Goal: Transaction & Acquisition: Purchase product/service

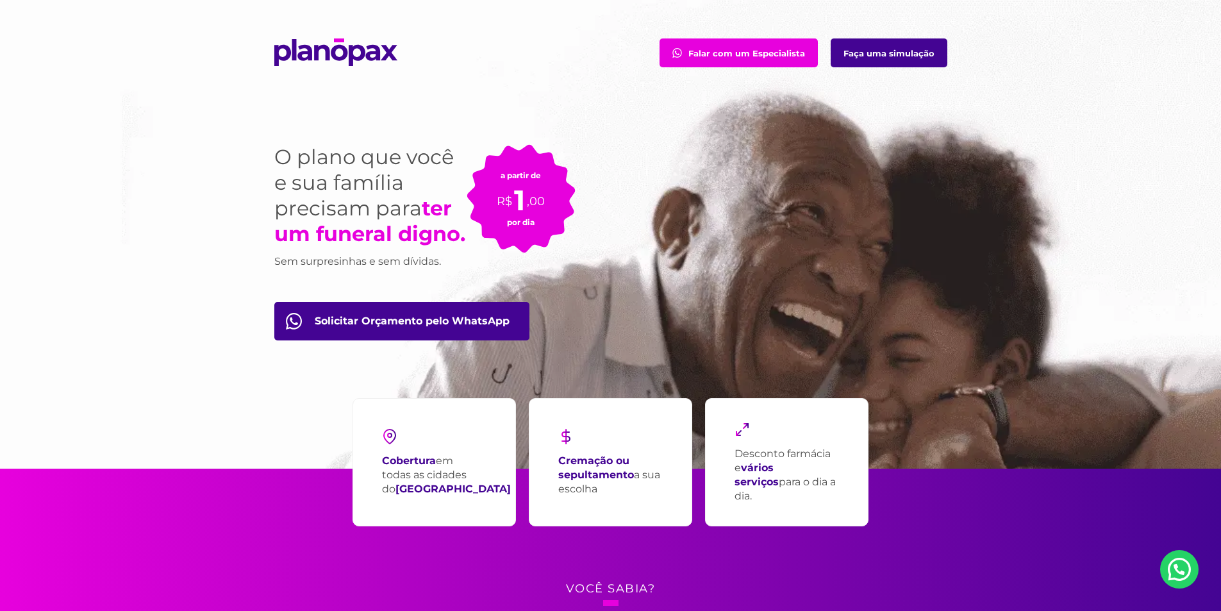
click at [901, 51] on link "Faça uma simulação" at bounding box center [889, 52] width 117 height 29
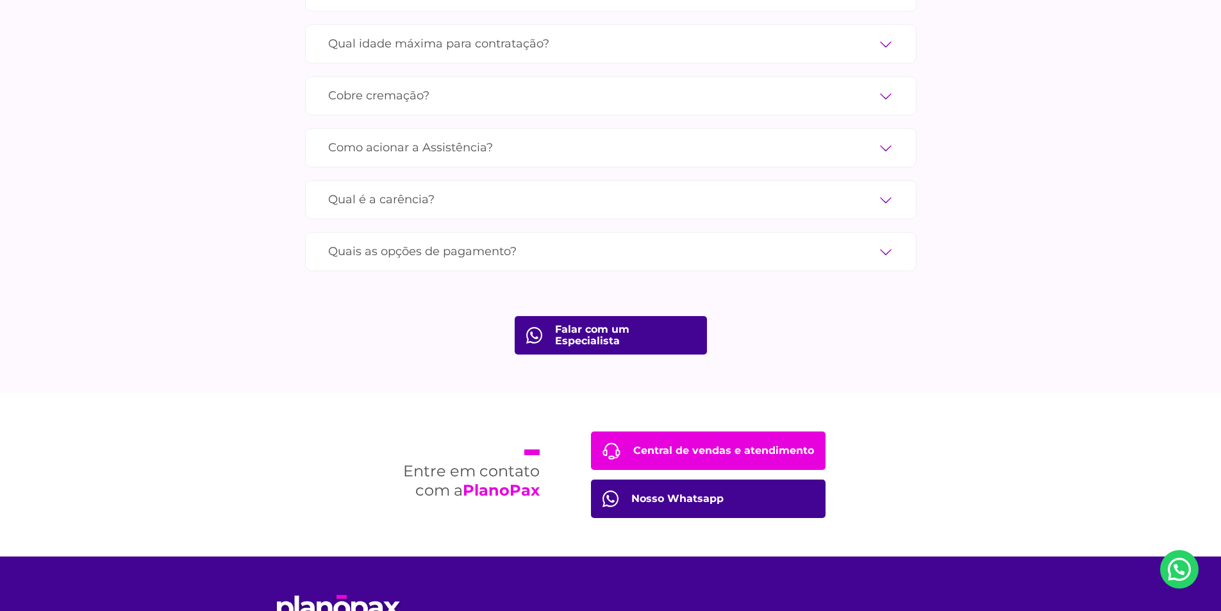
scroll to position [4488, 0]
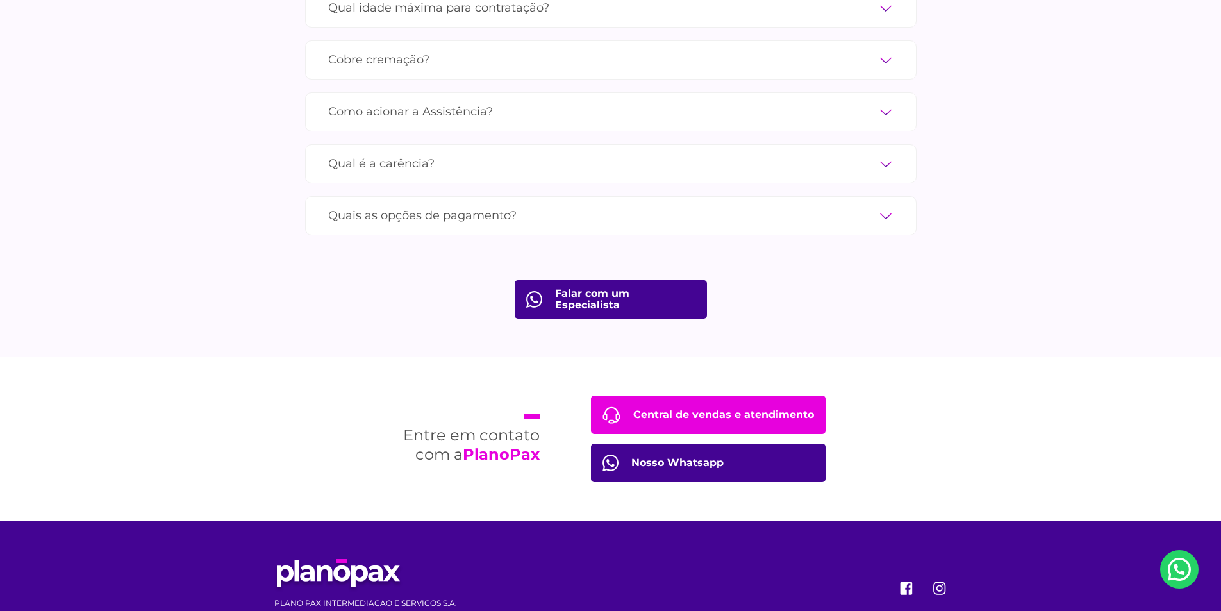
click at [571, 285] on link "Falar com um Especialista" at bounding box center [611, 299] width 192 height 38
click at [688, 399] on link "Central de vendas e atendimento" at bounding box center [708, 415] width 235 height 38
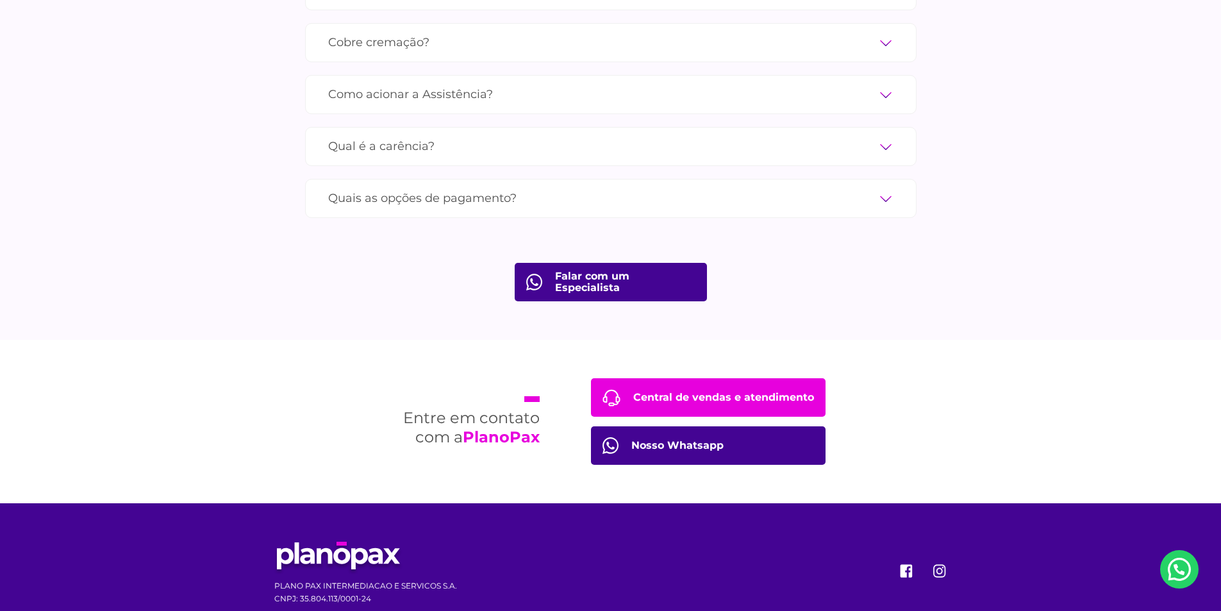
scroll to position [4519, 0]
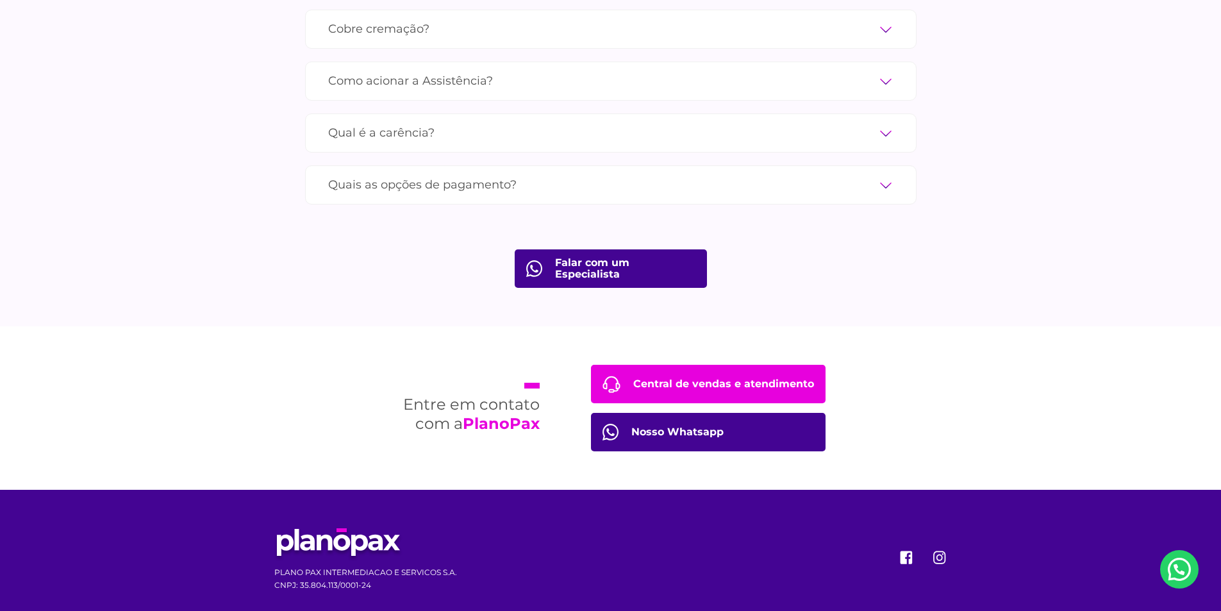
click at [647, 420] on link "Nosso Whatsapp" at bounding box center [708, 432] width 235 height 38
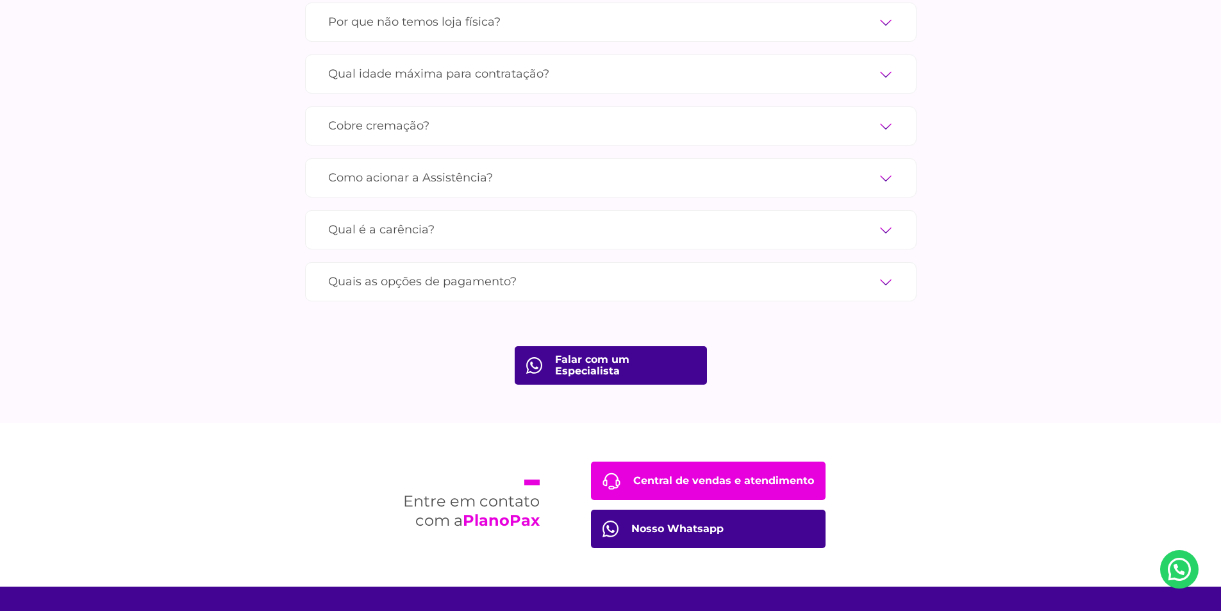
scroll to position [4391, 0]
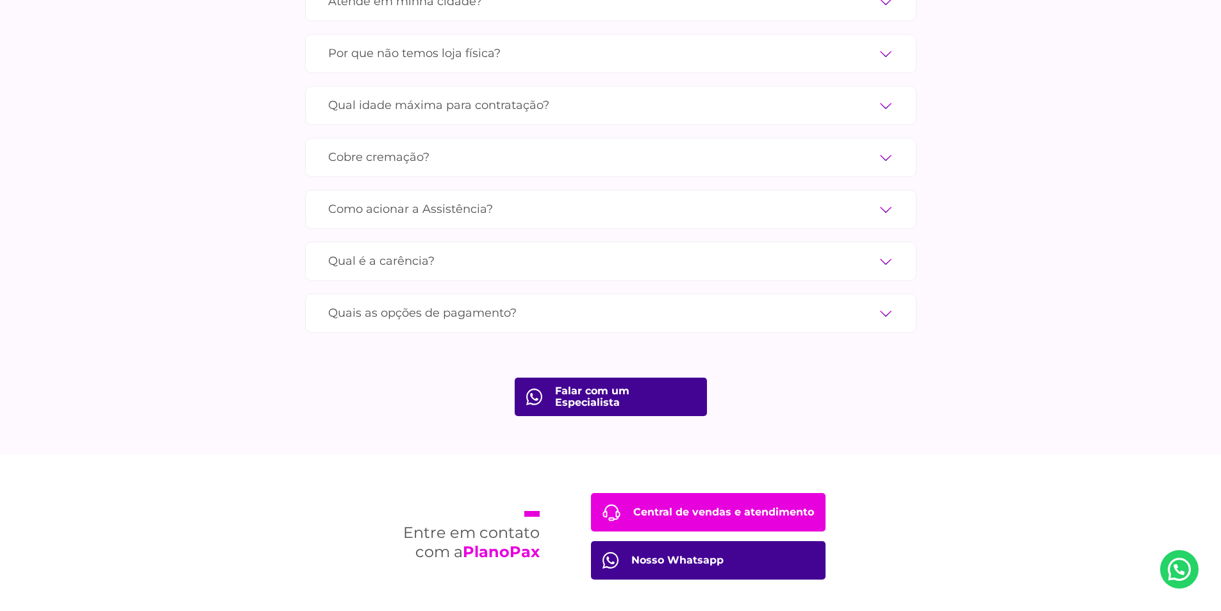
click at [500, 302] on label "Quais as opções de pagamento?" at bounding box center [610, 313] width 565 height 22
click at [0, 0] on input "Quais as opções de pagamento?" at bounding box center [0, 0] width 0 height 0
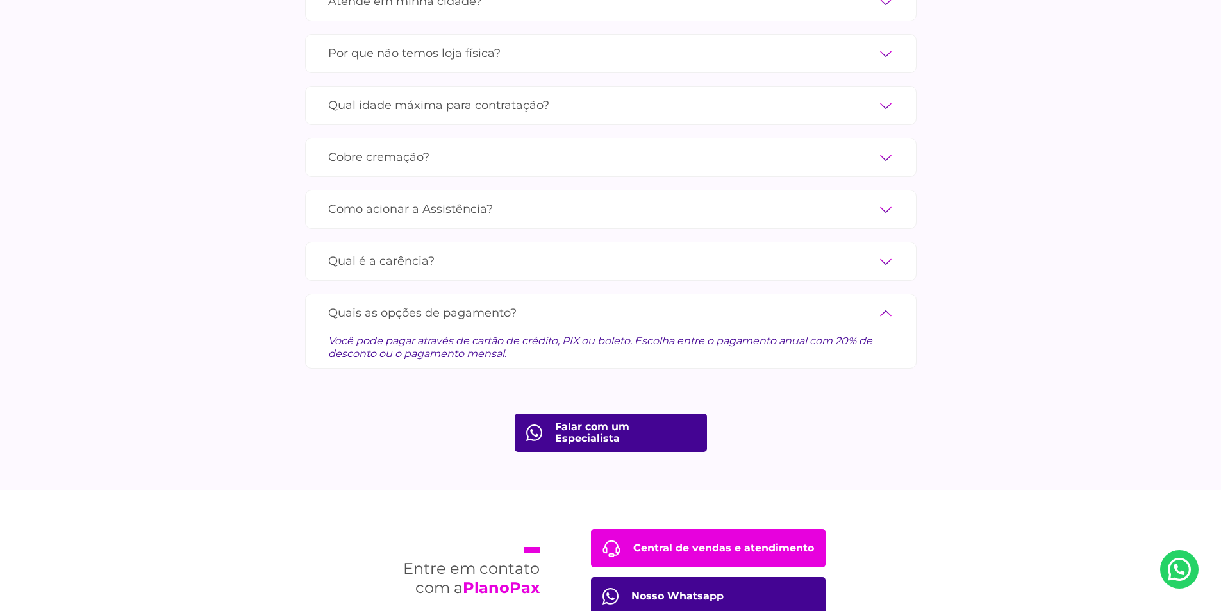
click at [405, 250] on label "Qual é a carência?" at bounding box center [610, 261] width 565 height 22
click at [0, 0] on input "Qual é a carência?" at bounding box center [0, 0] width 0 height 0
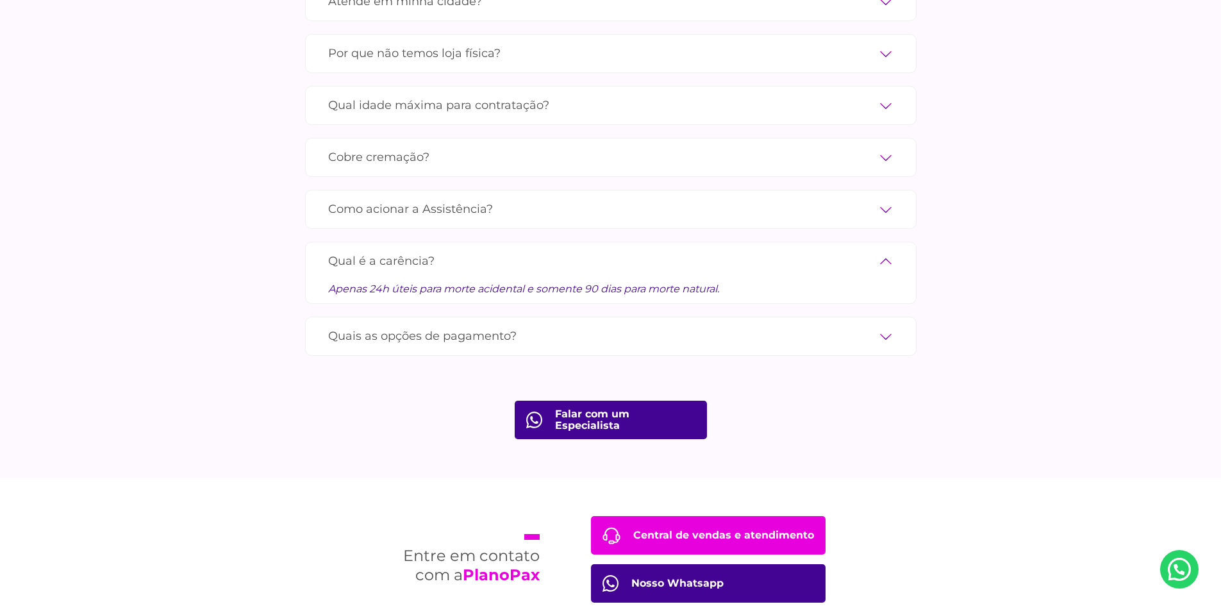
click at [377, 198] on label "Como acionar a Assistência?" at bounding box center [610, 209] width 565 height 22
click at [0, 0] on input "Como acionar a Assistência?" at bounding box center [0, 0] width 0 height 0
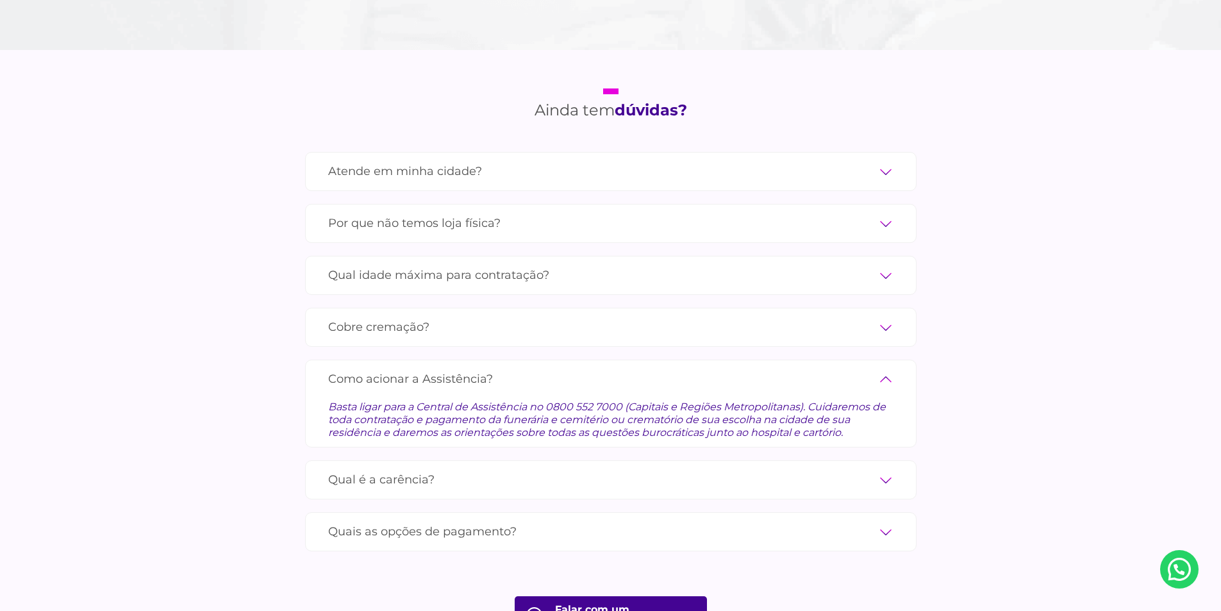
scroll to position [4198, 0]
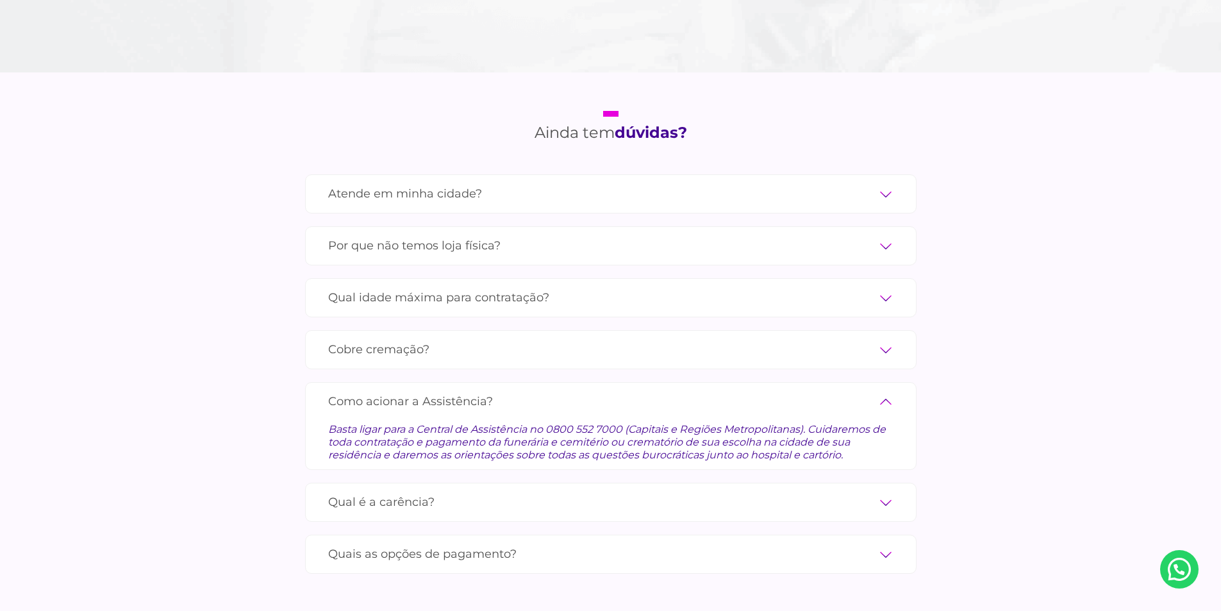
click at [396, 287] on label "Qual idade máxima para contratação?" at bounding box center [610, 298] width 565 height 22
click at [0, 0] on input "Qual idade máxima para contratação?" at bounding box center [0, 0] width 0 height 0
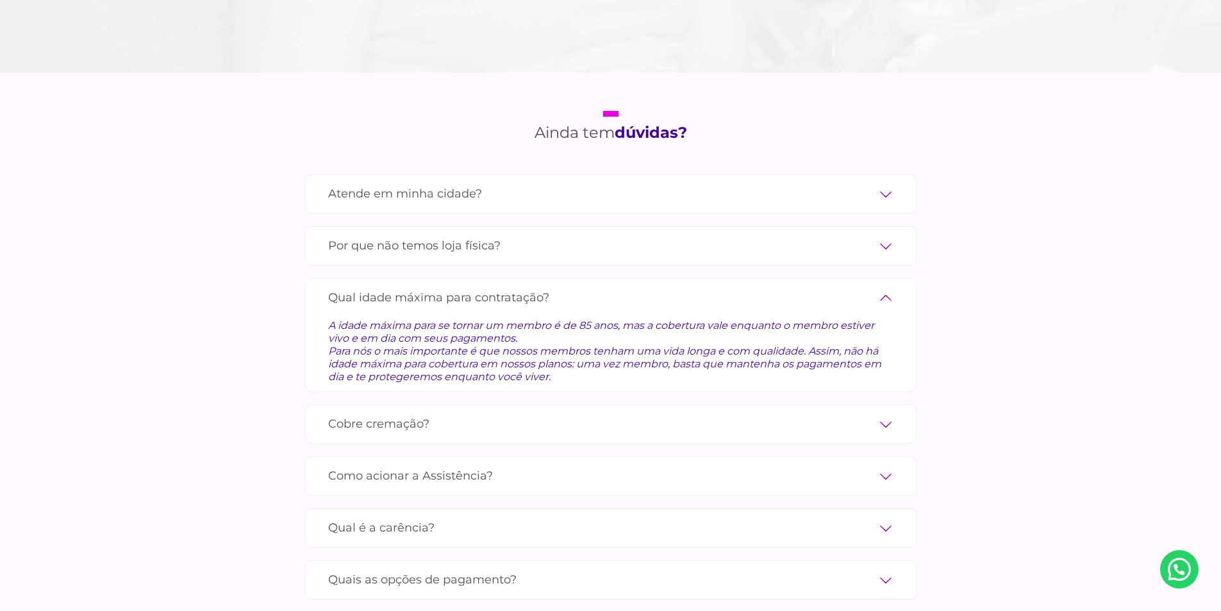
click at [406, 235] on label "Por que não temos loja física?" at bounding box center [610, 246] width 565 height 22
click at [0, 0] on input "Por que não temos loja física?" at bounding box center [0, 0] width 0 height 0
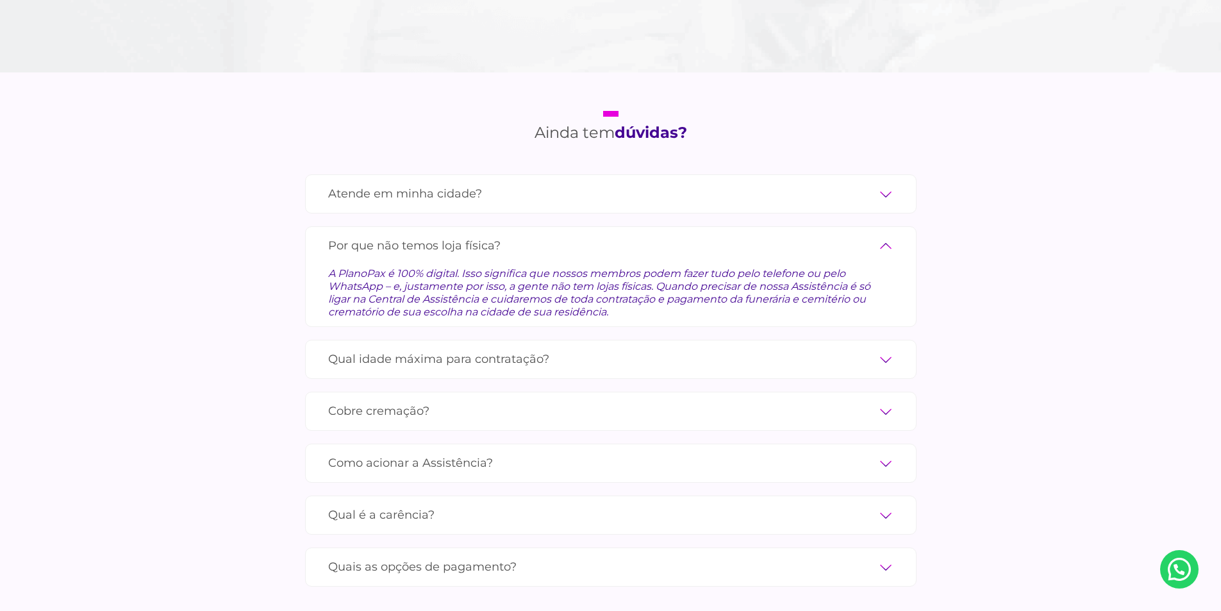
click at [399, 183] on label "Atende em minha cidade?" at bounding box center [610, 194] width 565 height 22
click at [0, 0] on input "Atende em minha cidade?" at bounding box center [0, 0] width 0 height 0
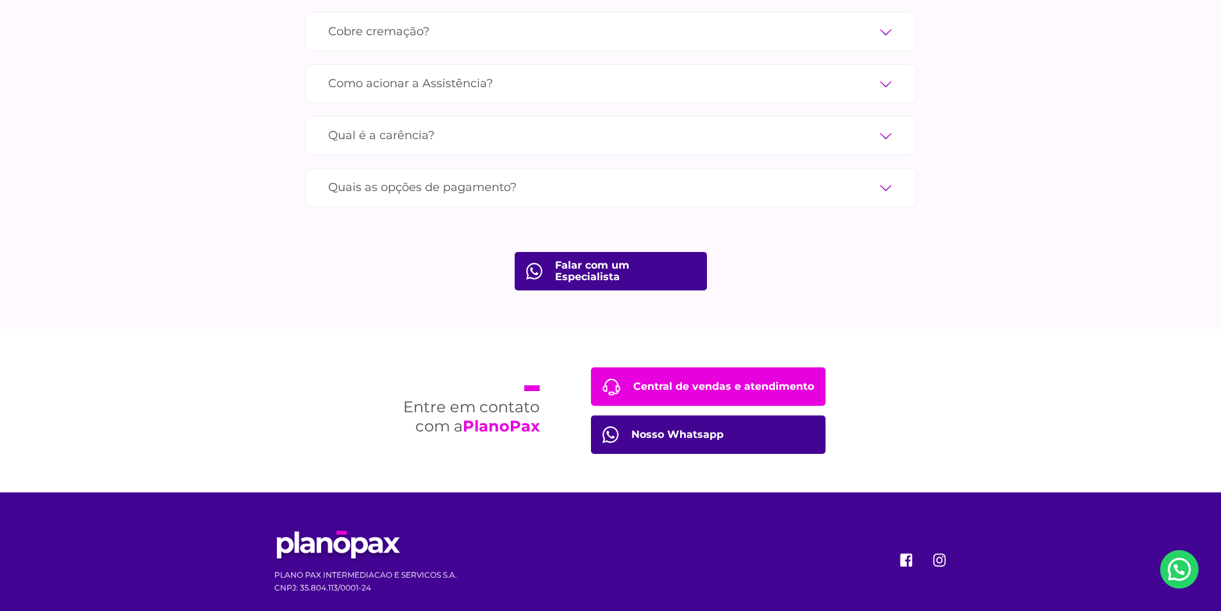
scroll to position [4593, 0]
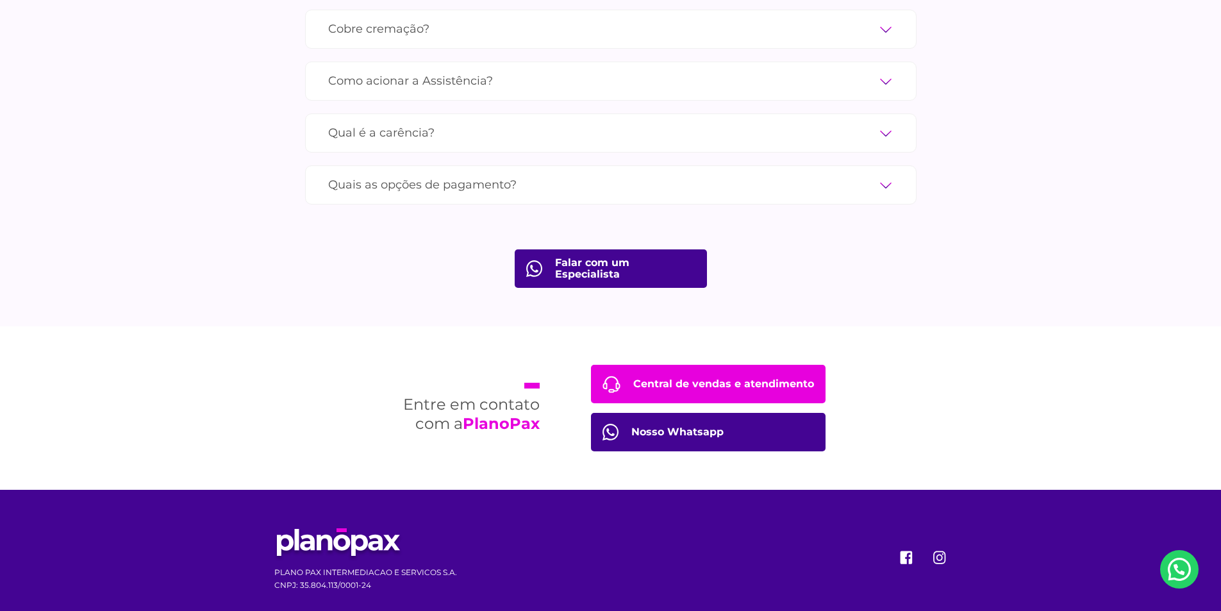
click at [1182, 577] on span "Nosso Whatsapp" at bounding box center [1179, 569] width 38 height 38
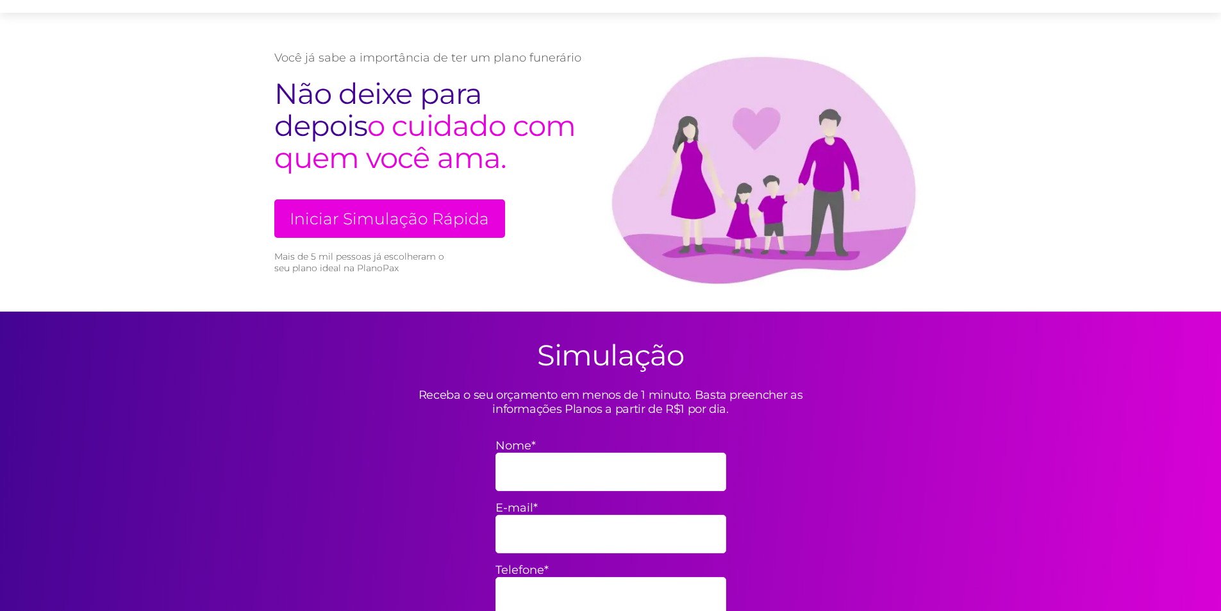
scroll to position [385, 0]
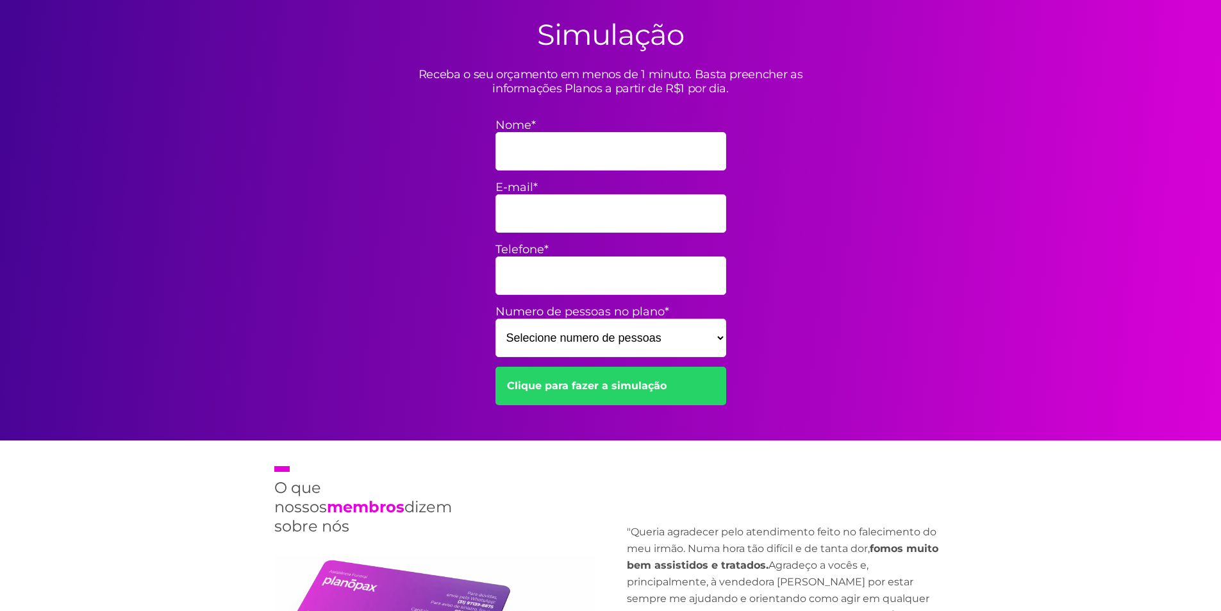
click at [523, 147] on input "Nome*" at bounding box center [611, 151] width 231 height 38
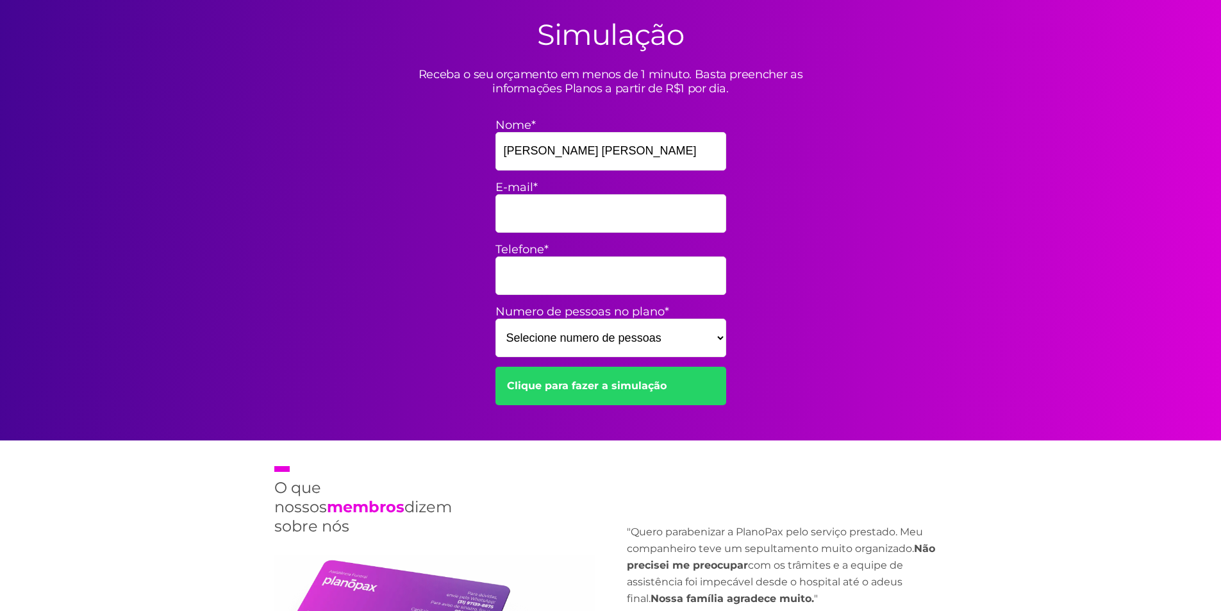
type input "WELTON ANTONIO DA SILVA"
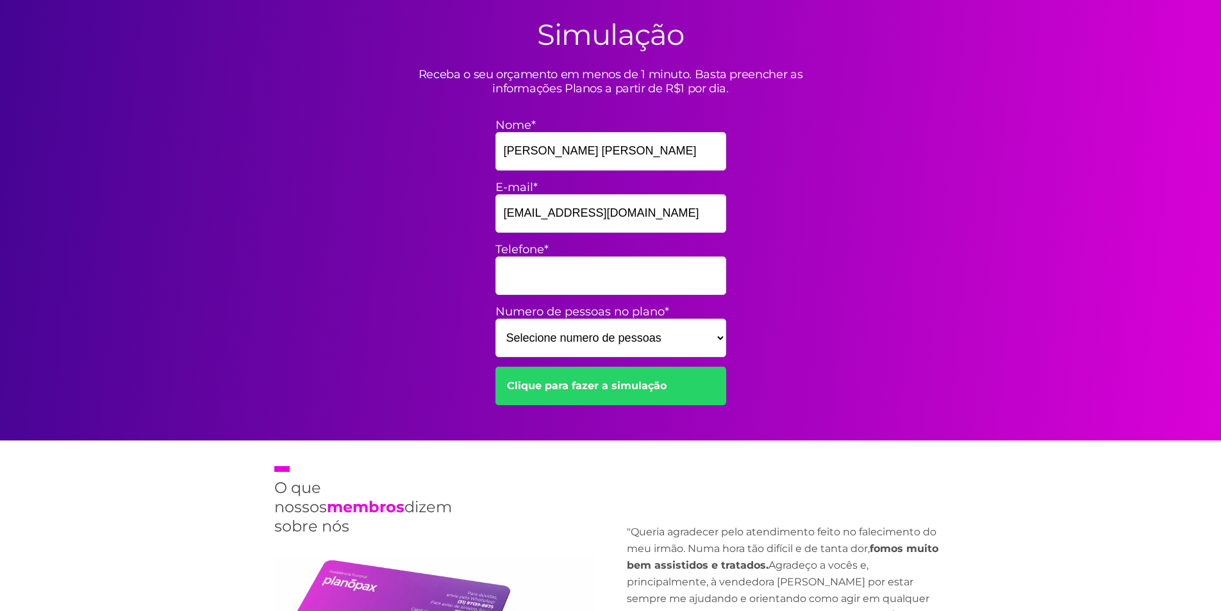
type input "weltonasilva05@gmail.com"
type input "86999196648"
click at [596, 344] on select "Selecione numero de pessoas 1 2 3 4 5 6 7 8 9 10 11 12 13 14 15" at bounding box center [611, 338] width 231 height 38
select select "8"
click at [496, 319] on select "Selecione numero de pessoas 1 2 3 4 5 6 7 8 9 10 11 12 13 14 15" at bounding box center [611, 338] width 231 height 38
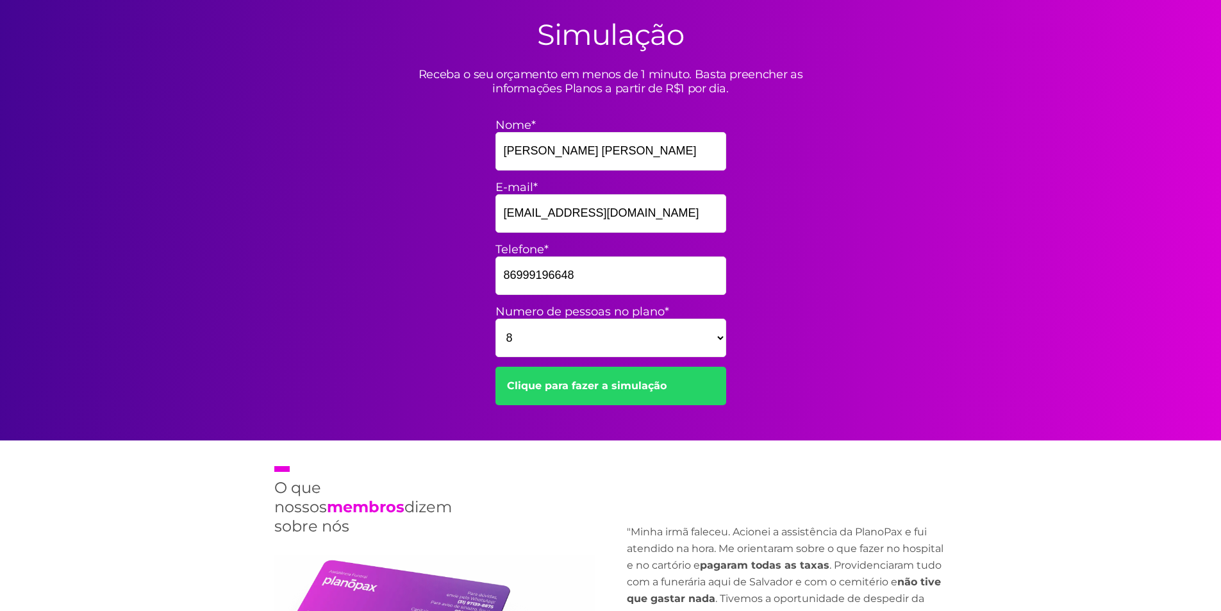
click at [613, 387] on link "Clique para fazer a simulação" at bounding box center [611, 386] width 231 height 38
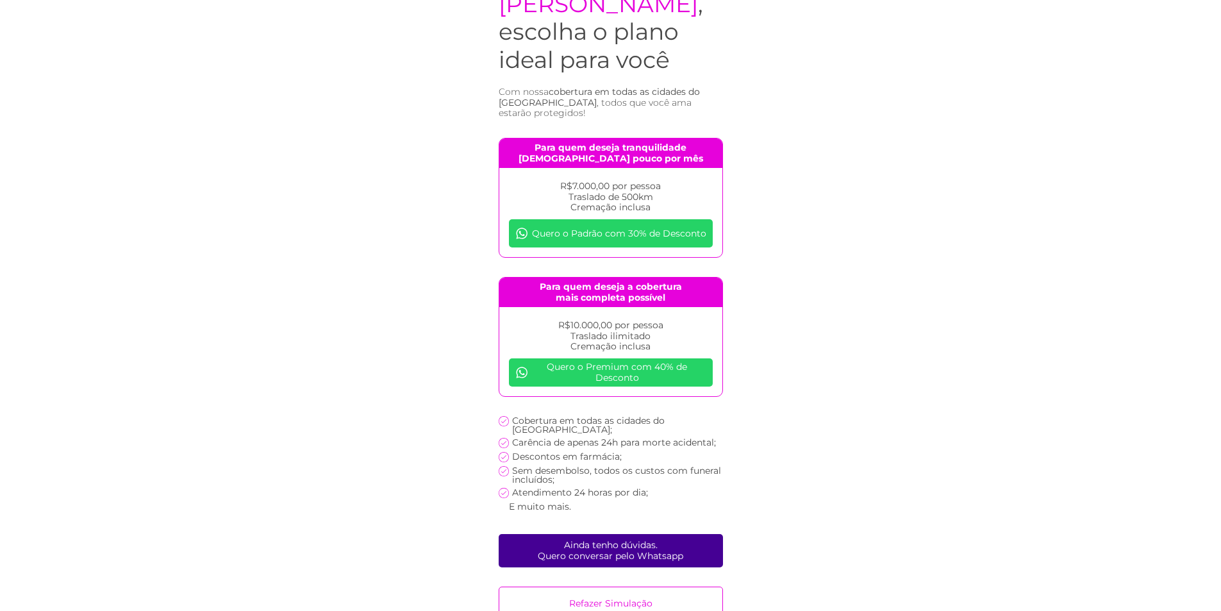
scroll to position [88, 0]
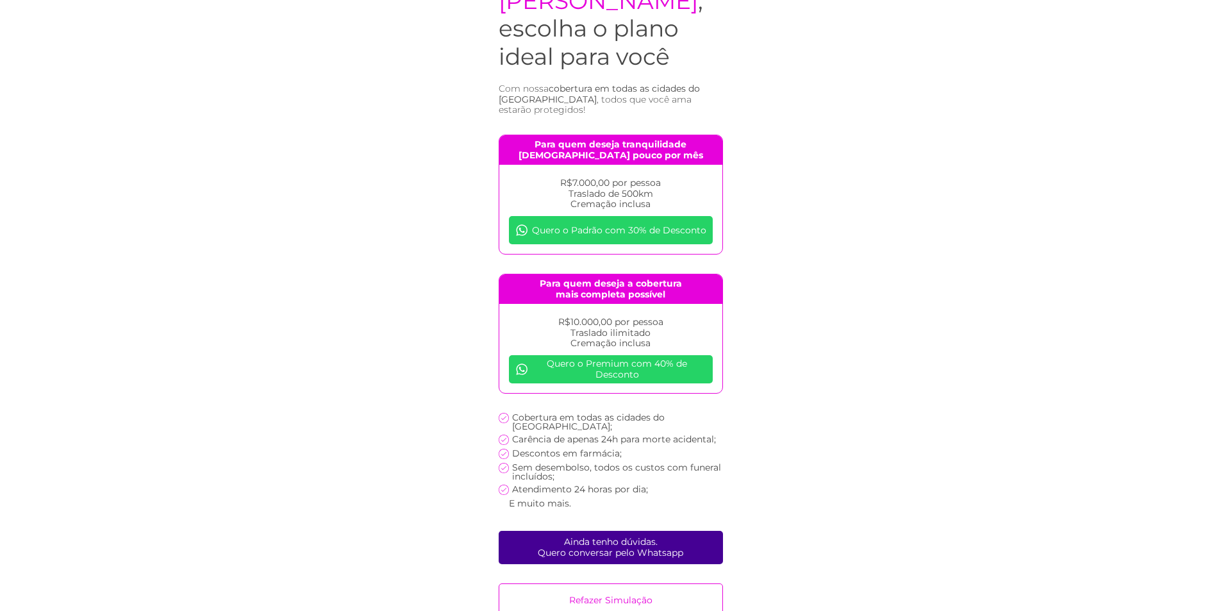
click at [595, 357] on link "Quero o Premium com 40% de Desconto" at bounding box center [611, 369] width 204 height 28
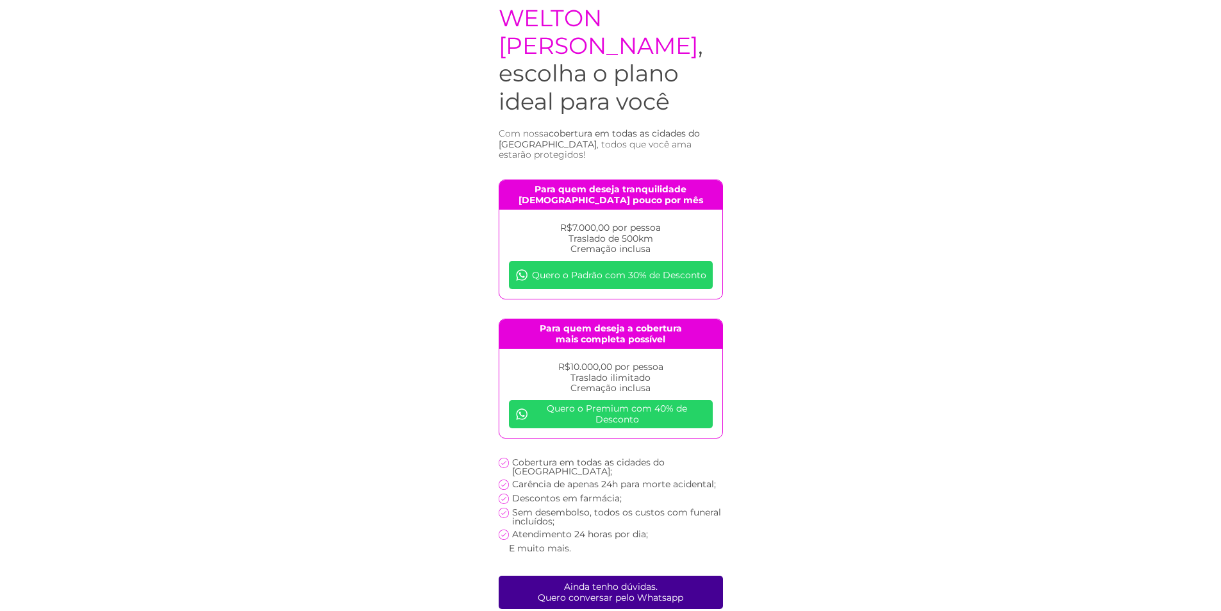
scroll to position [0, 0]
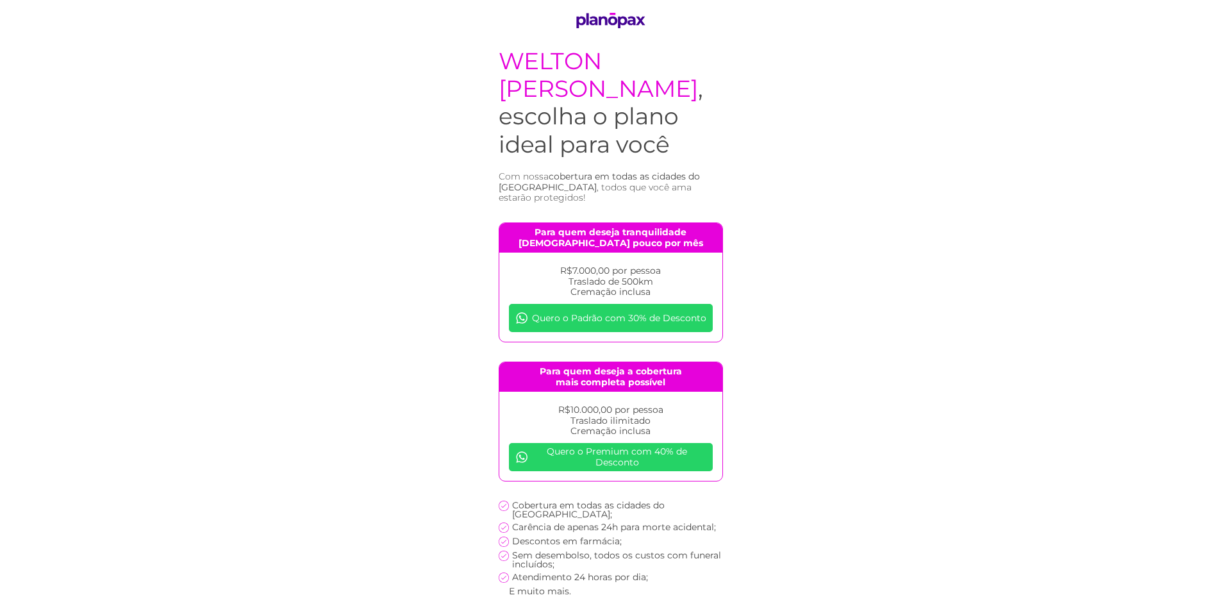
click at [608, 18] on img at bounding box center [611, 20] width 78 height 15
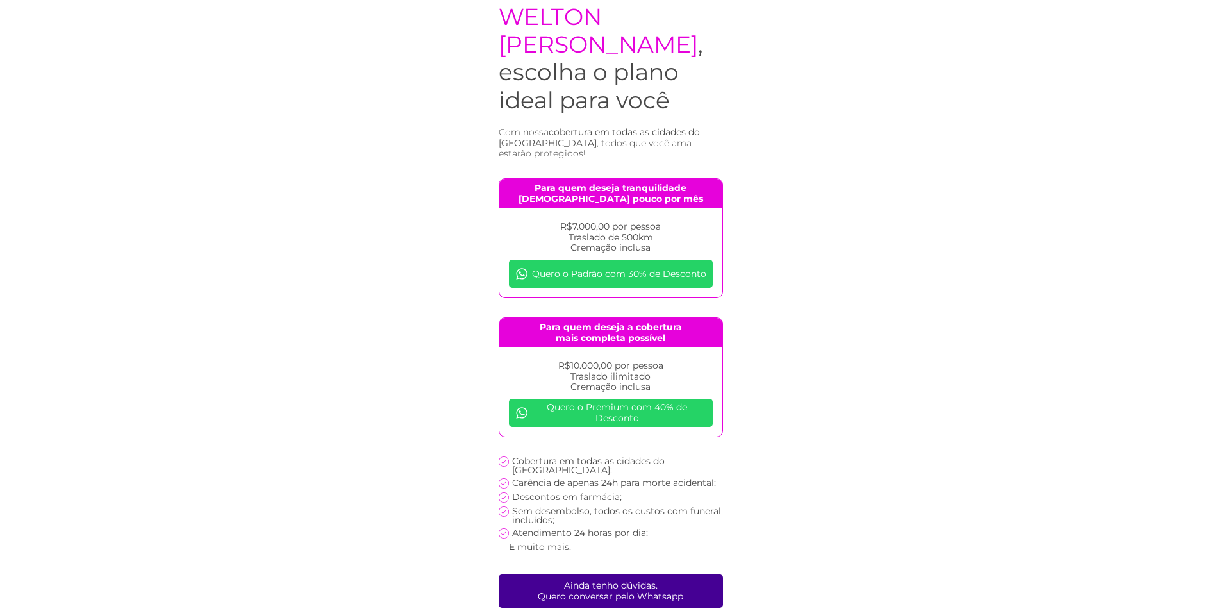
scroll to position [88, 0]
